Goal: Find specific page/section: Find specific page/section

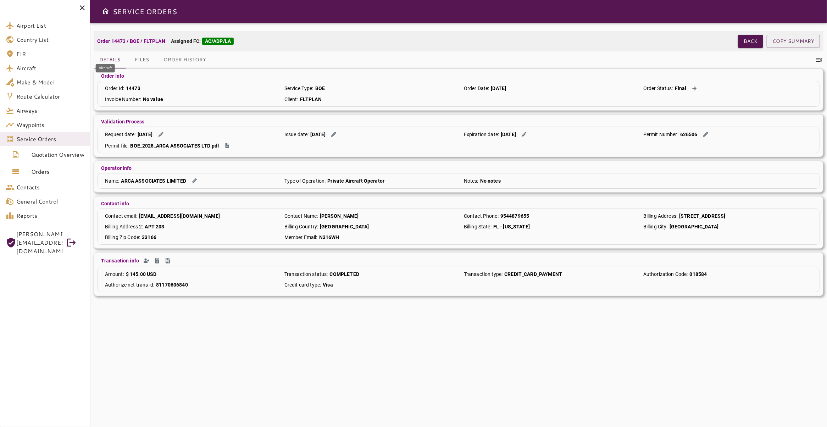
click at [48, 71] on span "Aircraft" at bounding box center [50, 68] width 68 height 9
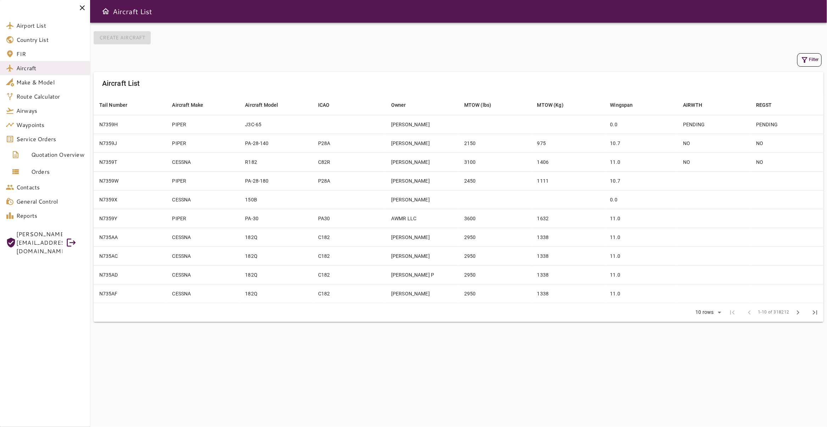
click at [802, 60] on icon "button" at bounding box center [805, 60] width 6 height 6
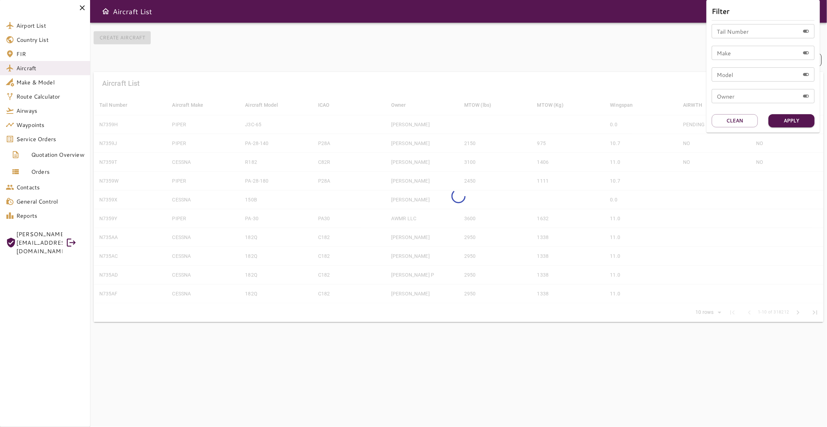
click at [762, 30] on input "Tail Number" at bounding box center [756, 31] width 88 height 14
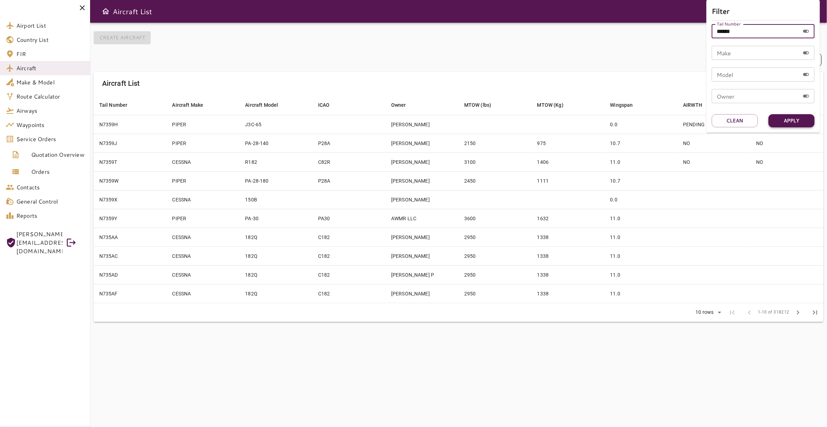
type input "******"
click at [785, 127] on button "Apply" at bounding box center [791, 120] width 46 height 13
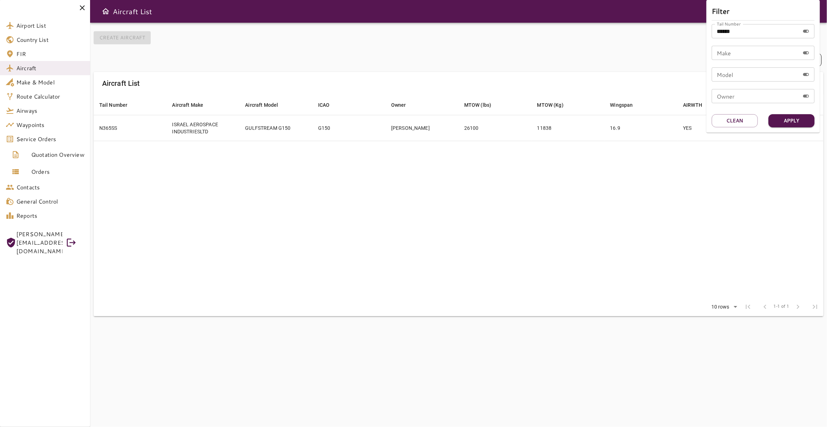
click at [278, 134] on div at bounding box center [413, 213] width 827 height 427
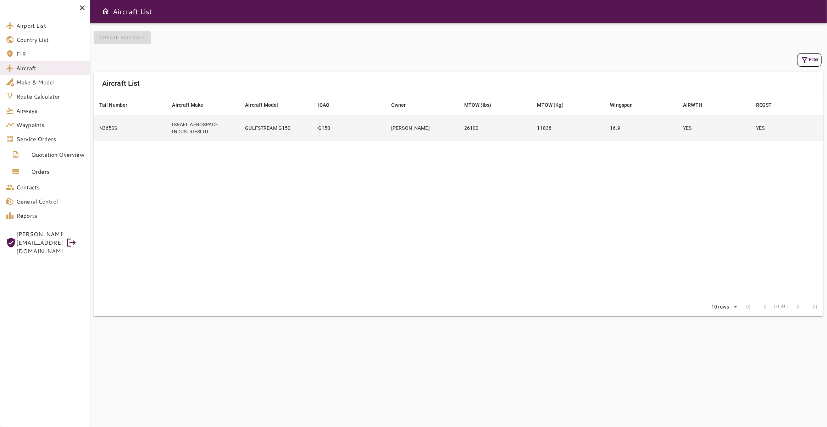
click at [702, 132] on td "YES" at bounding box center [713, 128] width 73 height 26
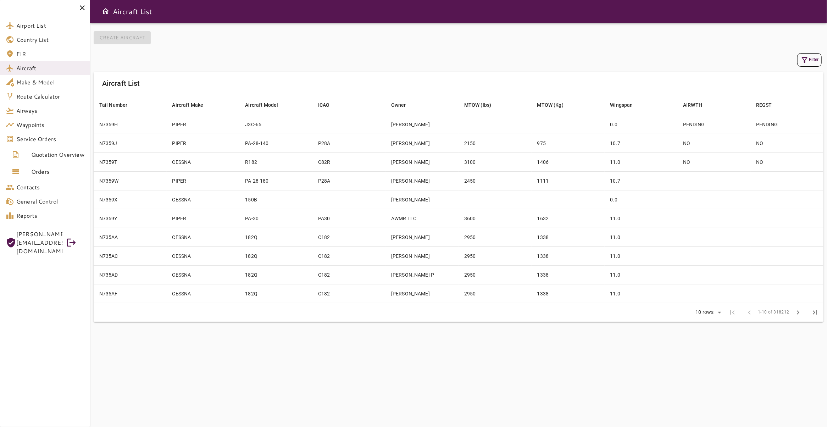
click at [800, 60] on icon "button" at bounding box center [804, 60] width 9 height 9
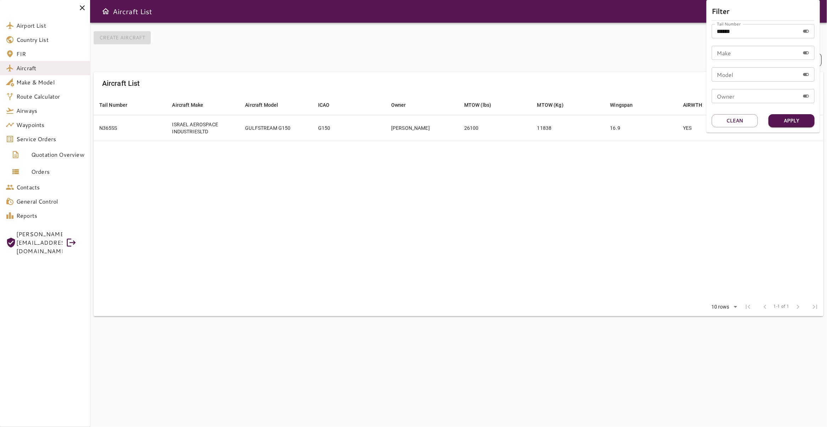
click at [473, 168] on div at bounding box center [413, 213] width 827 height 427
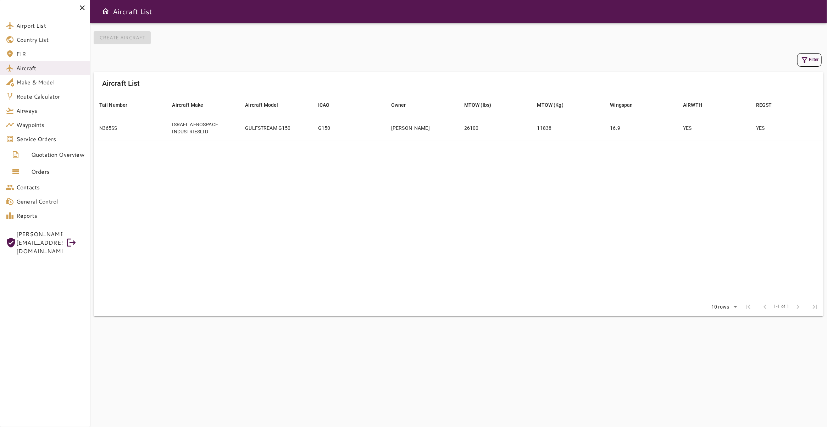
click at [807, 61] on button "Filter" at bounding box center [809, 59] width 24 height 13
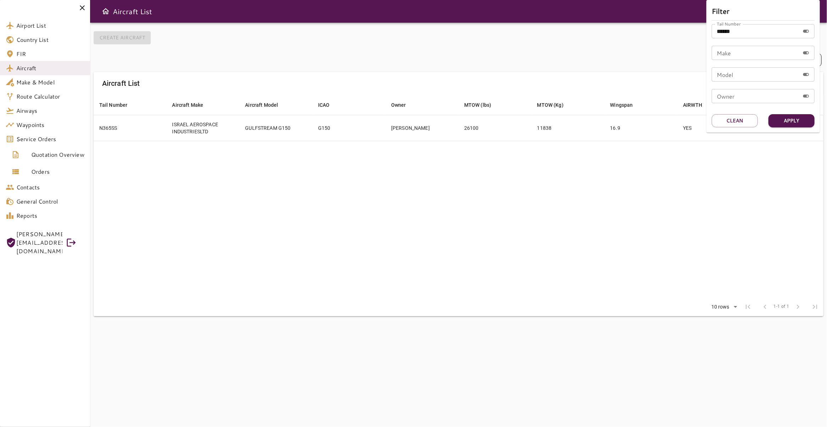
click at [300, 126] on div at bounding box center [413, 213] width 827 height 427
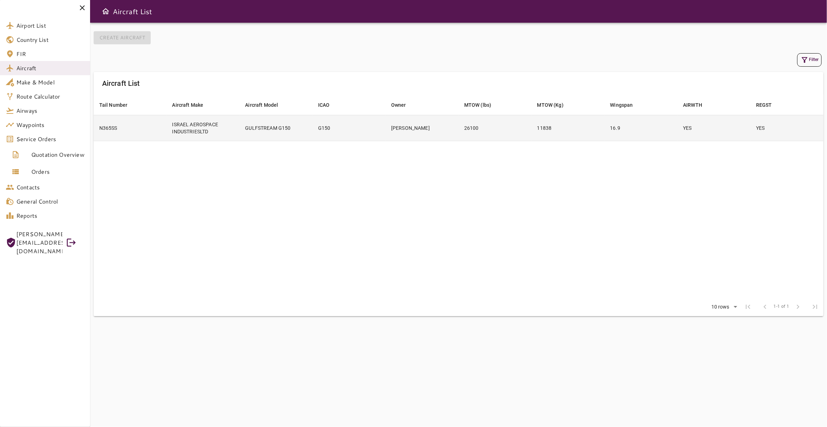
click at [305, 132] on td "GULFSTREAM G150" at bounding box center [275, 128] width 73 height 26
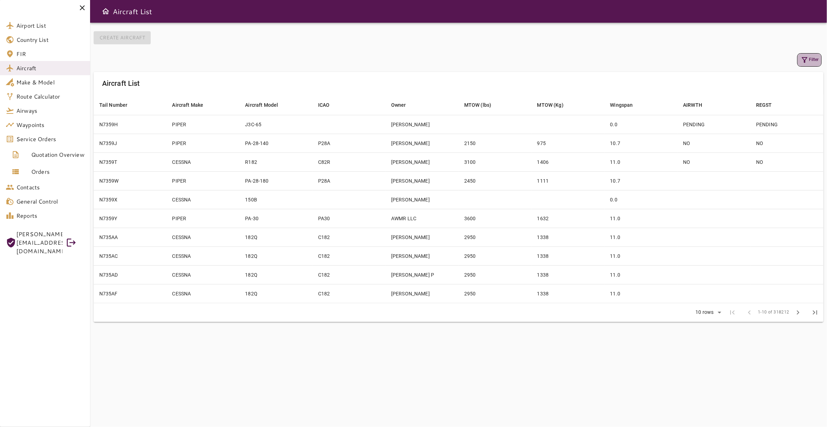
click at [800, 57] on icon "button" at bounding box center [804, 60] width 9 height 9
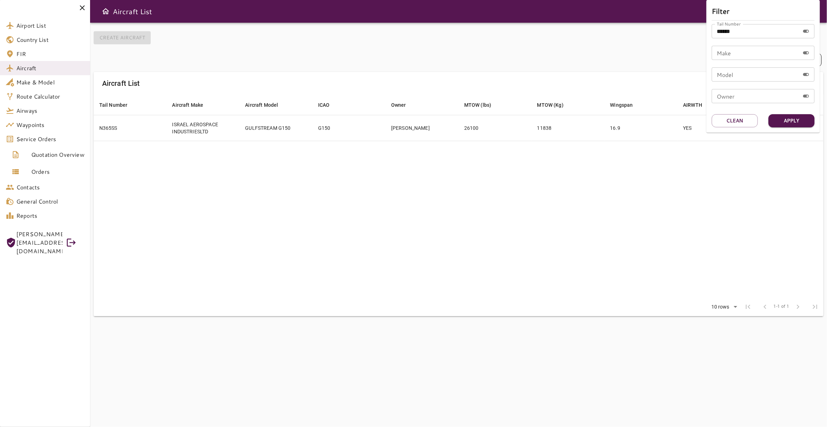
click at [535, 175] on div at bounding box center [413, 213] width 827 height 427
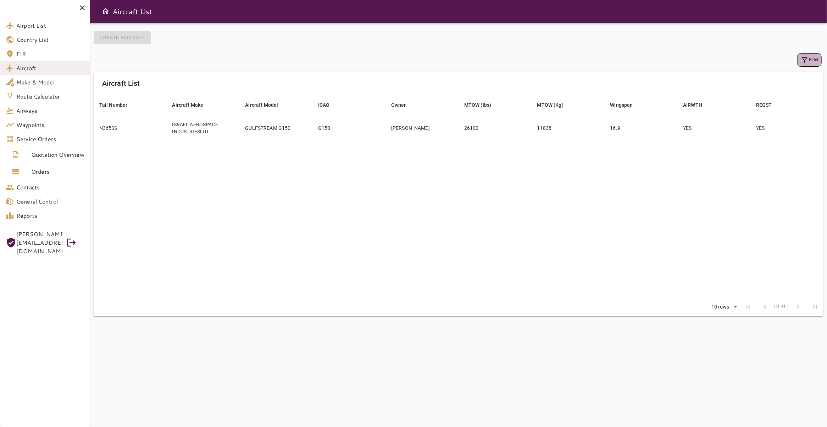
click at [800, 57] on icon "button" at bounding box center [804, 60] width 9 height 9
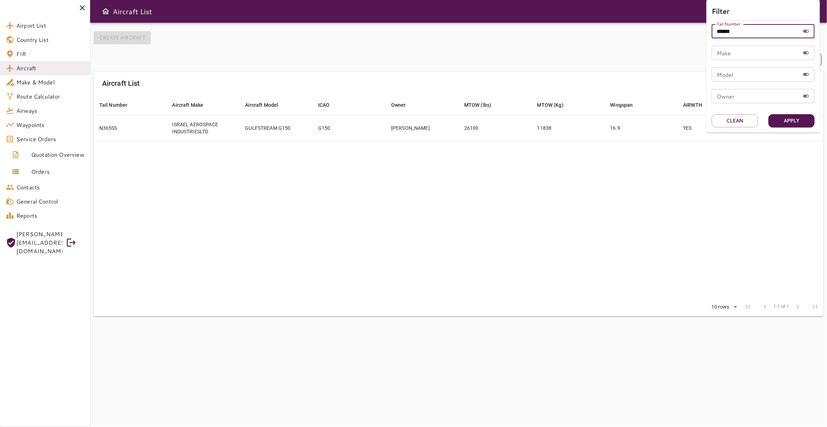
drag, startPoint x: 742, startPoint y: 34, endPoint x: 606, endPoint y: 28, distance: 136.6
click at [712, 28] on input "******" at bounding box center [756, 31] width 88 height 14
type input "******"
click at [794, 116] on button "Apply" at bounding box center [791, 120] width 46 height 13
click at [309, 130] on div at bounding box center [413, 213] width 827 height 427
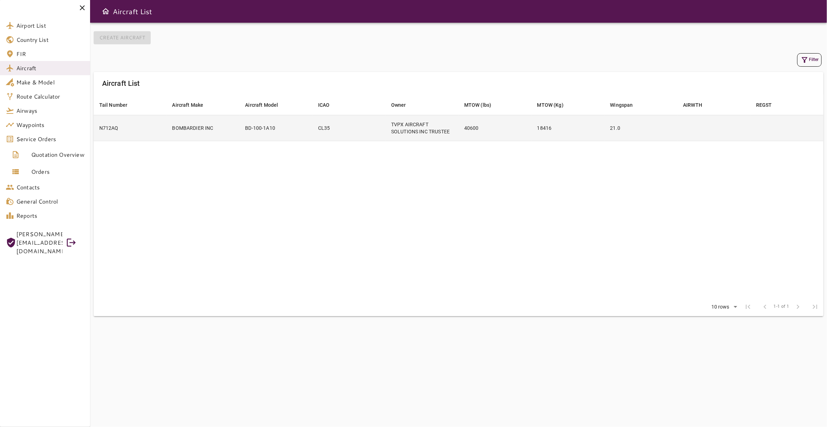
click at [301, 130] on td "BD-100-1A10" at bounding box center [275, 128] width 73 height 26
